Goal: Task Accomplishment & Management: Complete application form

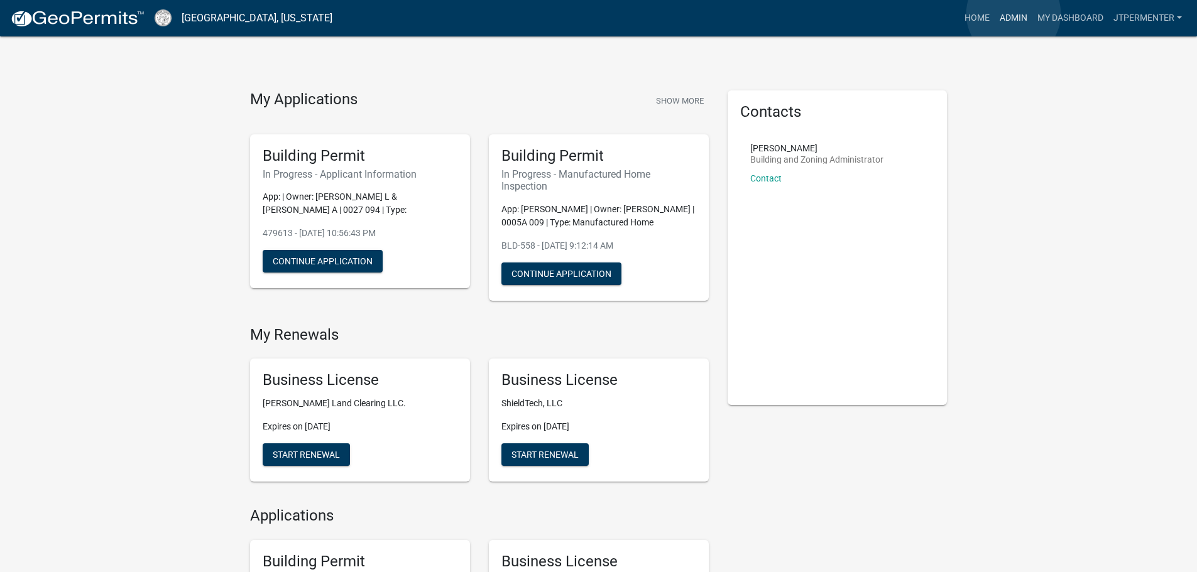
click at [1013, 13] on link "Admin" at bounding box center [1013, 18] width 38 height 24
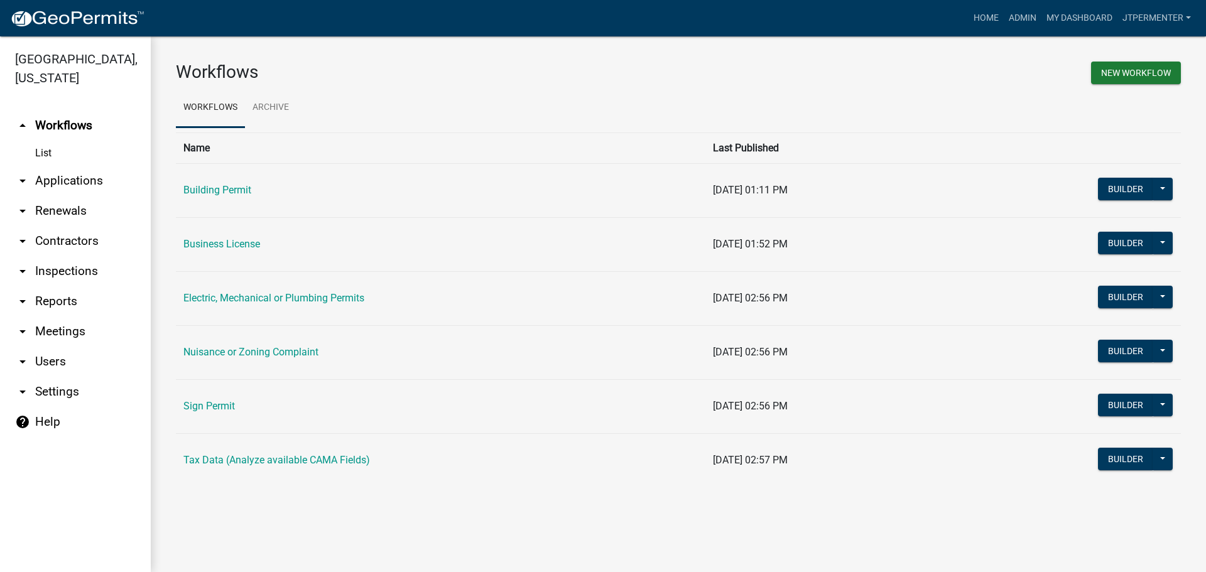
click at [234, 299] on link "Electric, Mechanical or Plumbing Permits" at bounding box center [273, 298] width 181 height 12
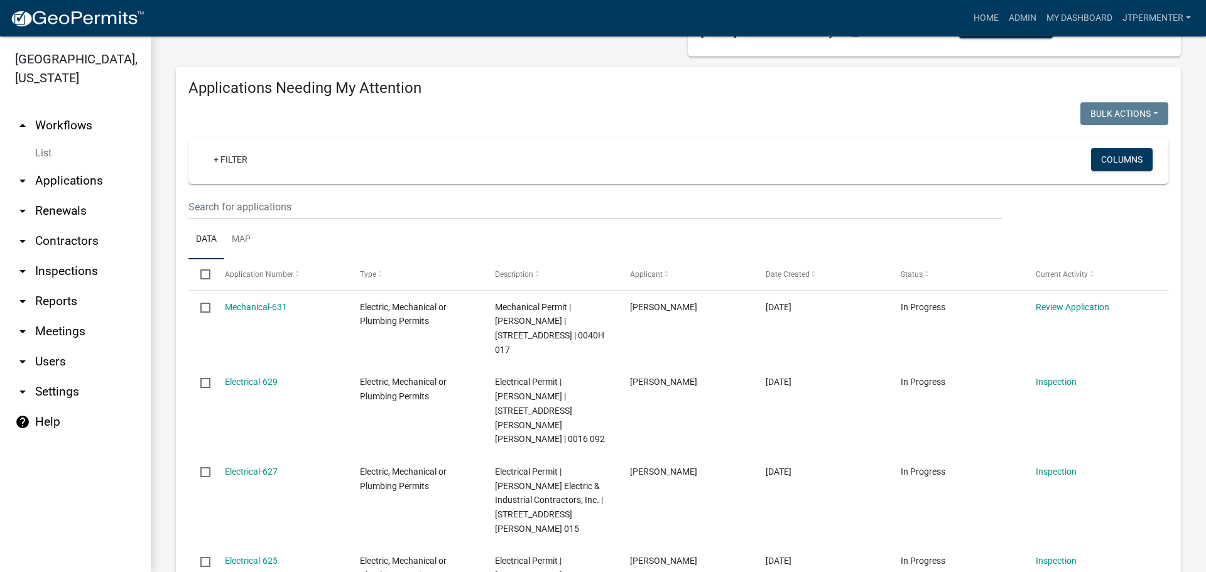
scroll to position [126, 0]
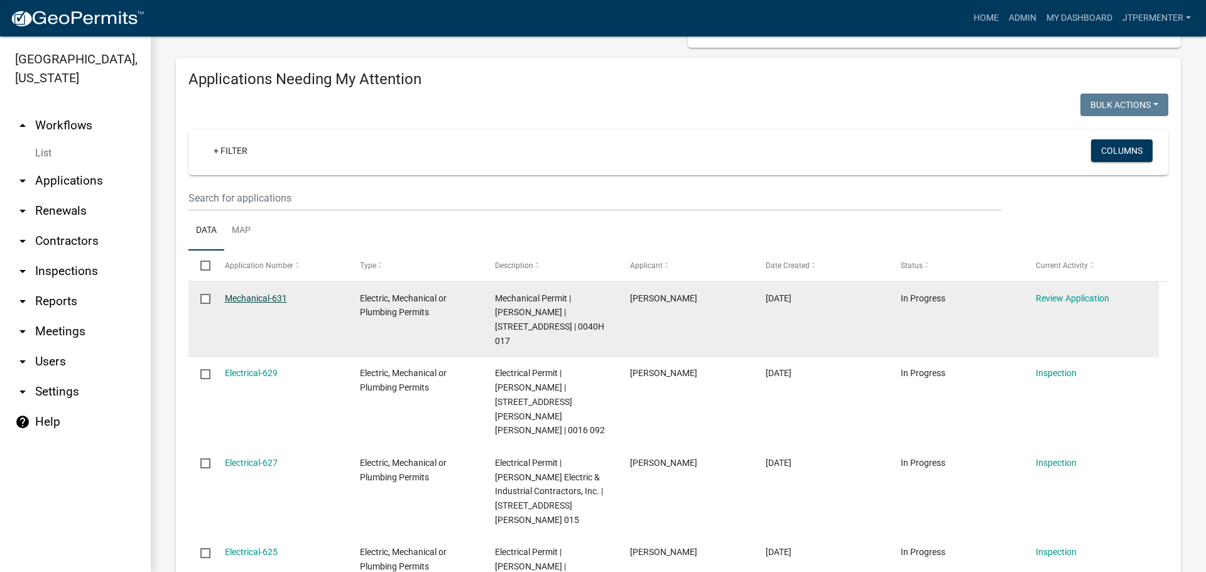
click at [243, 298] on link "Mechanical-631" at bounding box center [256, 298] width 62 height 10
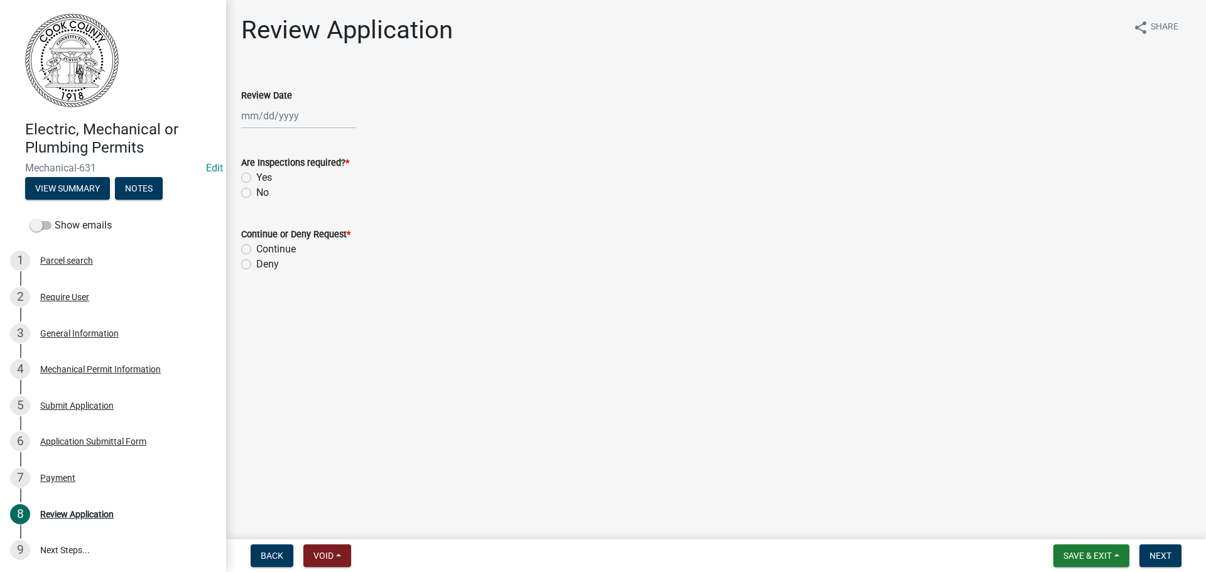
click at [271, 110] on div at bounding box center [298, 116] width 115 height 26
select select "9"
select select "2025"
click at [331, 218] on div "19" at bounding box center [334, 223] width 20 height 20
type input "[DATE]"
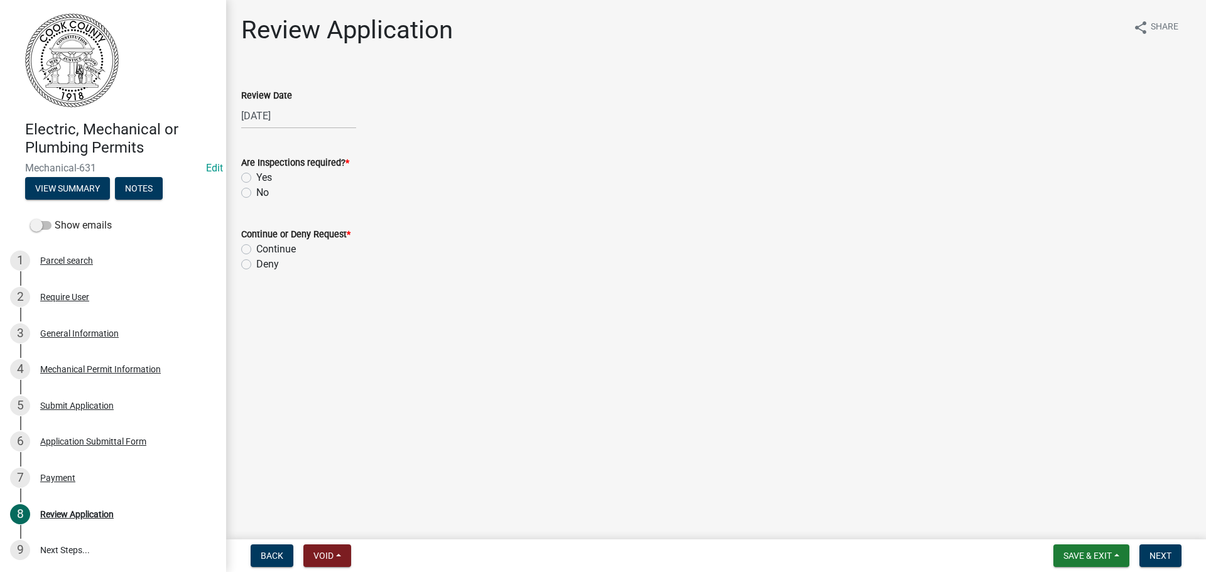
click at [256, 177] on label "Yes" at bounding box center [264, 177] width 16 height 15
click at [256, 177] on input "Yes" at bounding box center [260, 174] width 8 height 8
radio input "true"
click at [256, 247] on label "Continue" at bounding box center [276, 249] width 40 height 15
click at [256, 247] on input "Continue" at bounding box center [260, 246] width 8 height 8
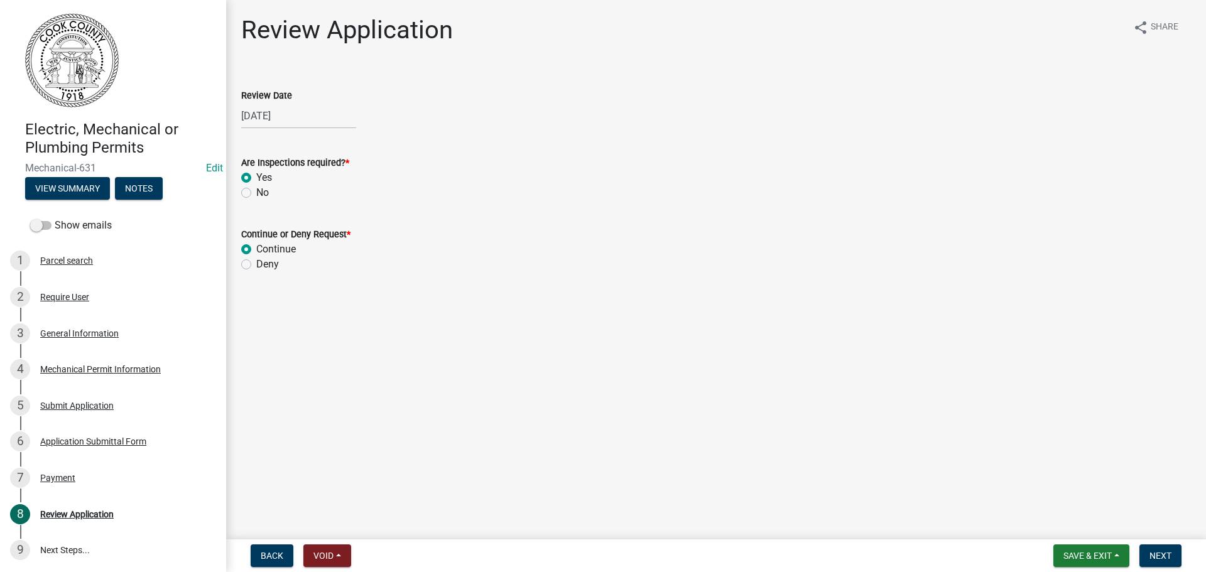
radio input "true"
click at [1167, 561] on span "Next" at bounding box center [1161, 556] width 22 height 10
